Goal: Use online tool/utility: Utilize a website feature to perform a specific function

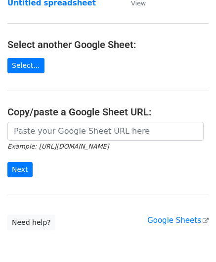
scroll to position [99, 0]
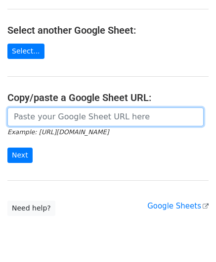
click at [44, 116] on input "url" at bounding box center [105, 116] width 197 height 19
paste input "[URL][DOMAIN_NAME]"
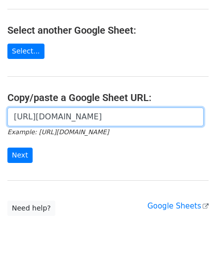
scroll to position [0, 207]
type input "[URL][DOMAIN_NAME]"
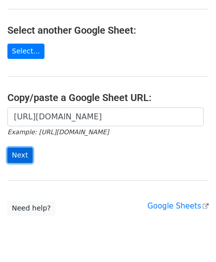
click at [23, 150] on input "Next" at bounding box center [19, 155] width 25 height 15
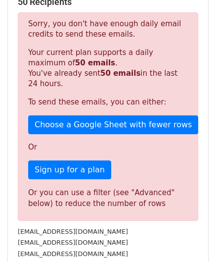
scroll to position [334, 0]
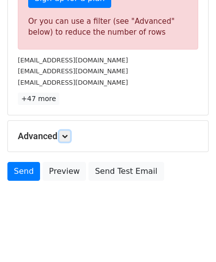
drag, startPoint x: 65, startPoint y: 130, endPoint x: 73, endPoint y: 134, distance: 8.2
click at [65, 131] on link at bounding box center [64, 136] width 11 height 11
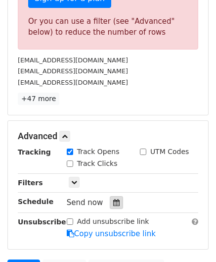
click at [113, 199] on icon at bounding box center [116, 202] width 6 height 7
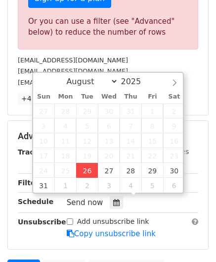
type input "[DATE] 12:00"
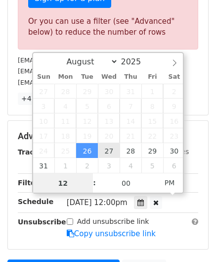
paste input "4"
type input "4"
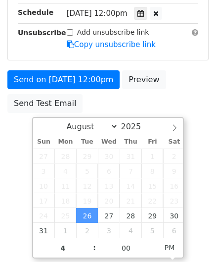
type input "[DATE] 16:00"
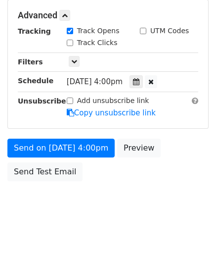
scroll to position [454, 0]
